Goal: Entertainment & Leisure: Consume media (video, audio)

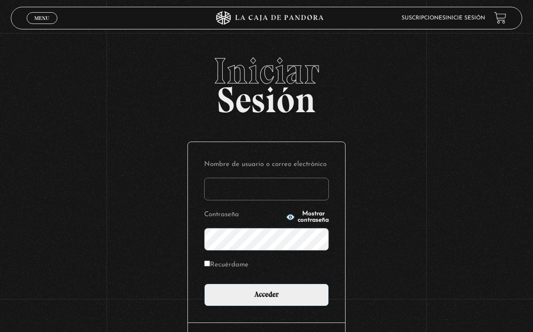
scroll to position [121, 0]
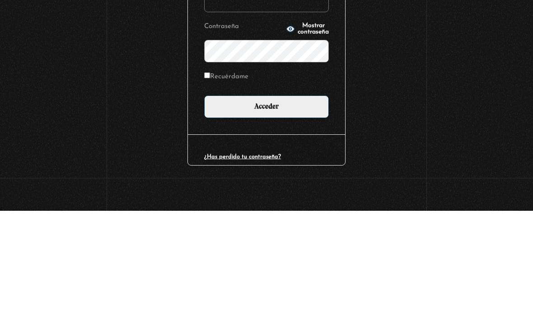
click at [280, 111] on input "Nombre de usuario o correo electrónico" at bounding box center [266, 122] width 125 height 23
click at [298, 111] on input "Nombre de usuario o correo electrónico" at bounding box center [266, 122] width 125 height 23
click at [404, 80] on div "Iniciar Sesión Nombre de usuario o correo electrónico Contraseña Mostrar contra…" at bounding box center [266, 156] width 533 height 341
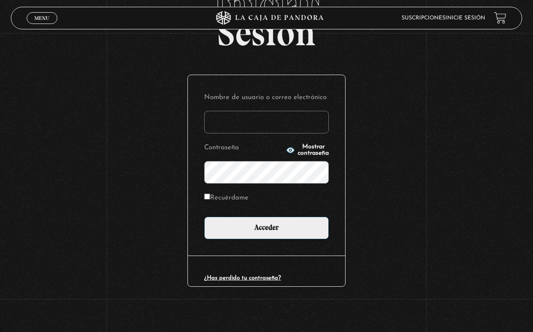
click at [299, 129] on input "Nombre de usuario o correo electrónico" at bounding box center [266, 122] width 125 height 23
type input "[EMAIL_ADDRESS][DOMAIN_NAME]"
click at [290, 225] on input "Acceder" at bounding box center [266, 227] width 125 height 23
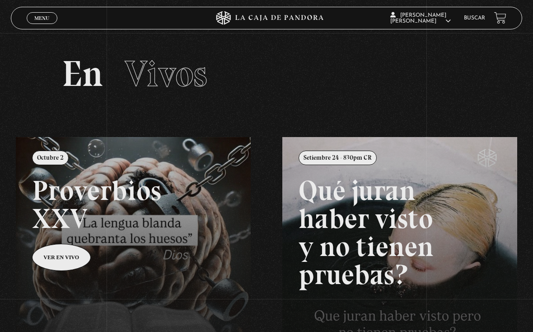
click at [41, 22] on link "Menu Cerrar" at bounding box center [42, 18] width 31 height 12
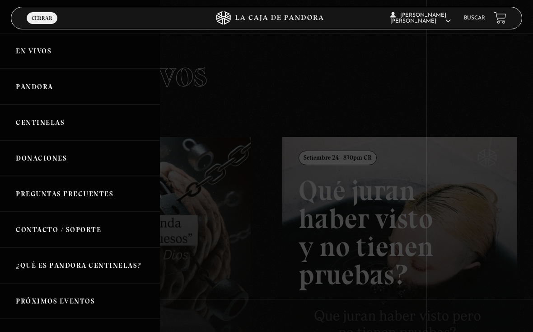
click at [103, 86] on link "Pandora" at bounding box center [80, 87] width 160 height 36
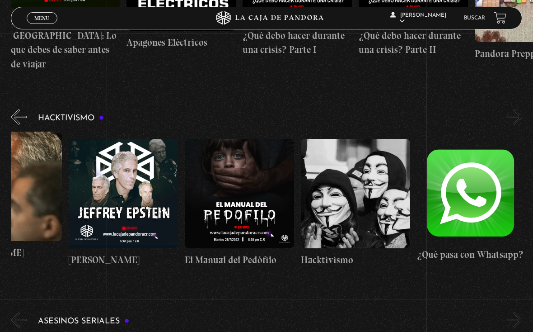
scroll to position [0, 58]
click at [246, 174] on figure at bounding box center [239, 193] width 109 height 109
